Goal: Information Seeking & Learning: Learn about a topic

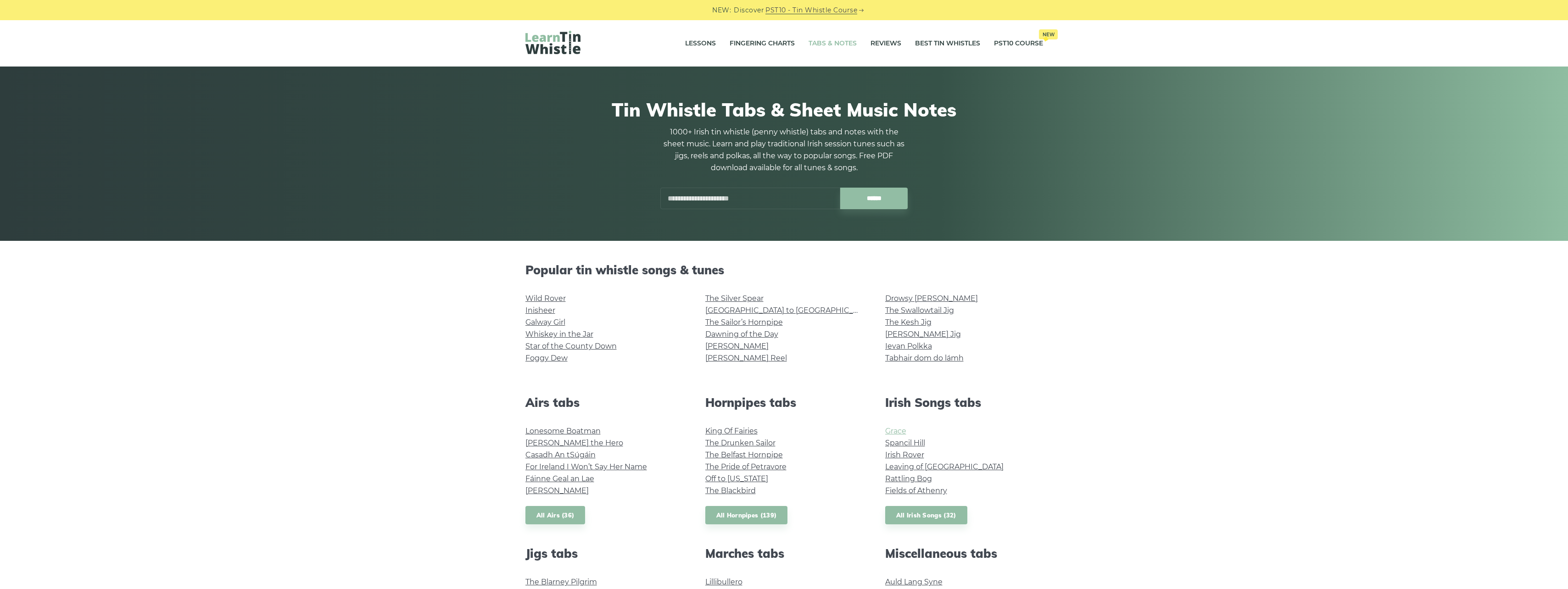
click at [898, 432] on link "Grace" at bounding box center [895, 431] width 21 height 9
click at [559, 302] on link "Wild Rover" at bounding box center [545, 298] width 40 height 9
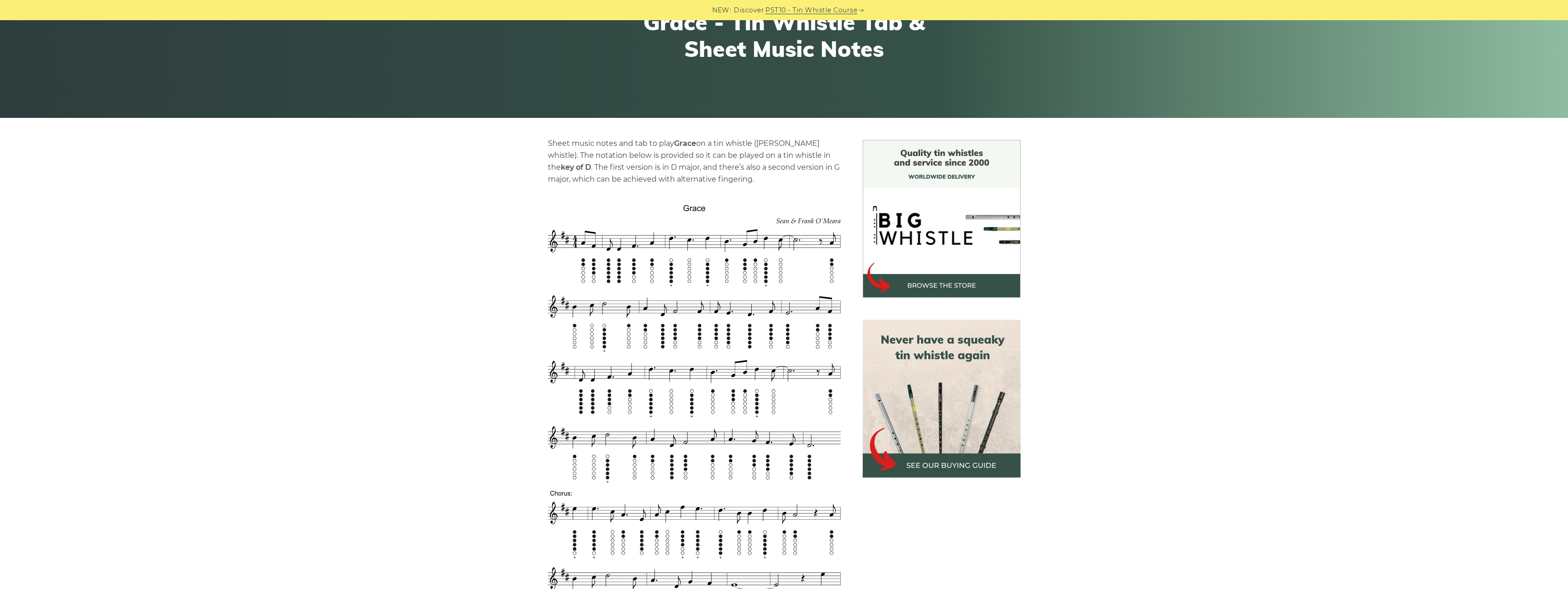
scroll to position [138, 0]
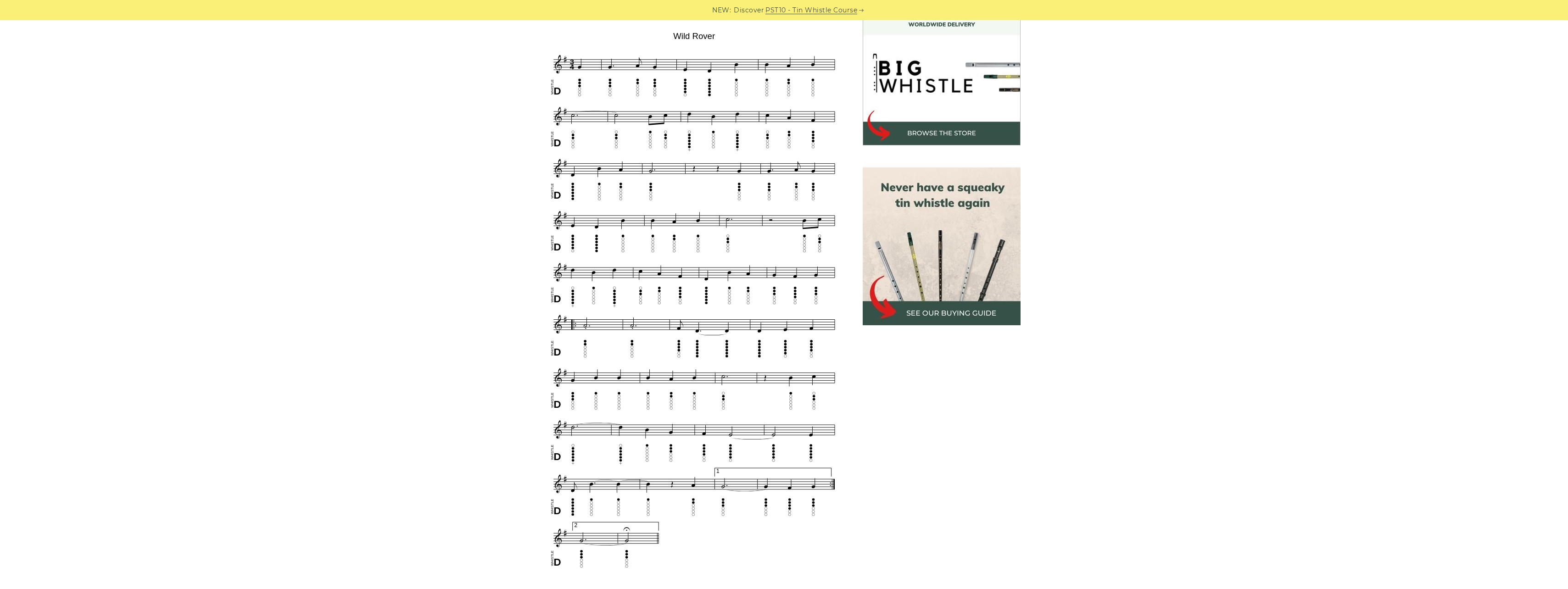
scroll to position [138, 0]
